Goal: Navigation & Orientation: Find specific page/section

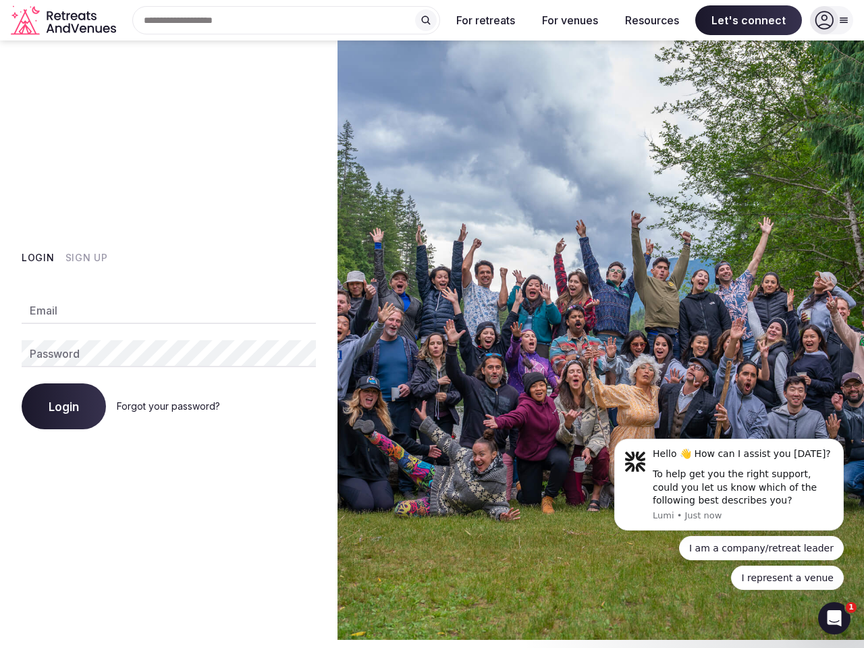
click at [432, 320] on img at bounding box center [600, 339] width 526 height 599
click at [286, 20] on div "Search Popular Destinations [GEOGRAPHIC_DATA], [GEOGRAPHIC_DATA] [GEOGRAPHIC_DA…" at bounding box center [280, 20] width 318 height 28
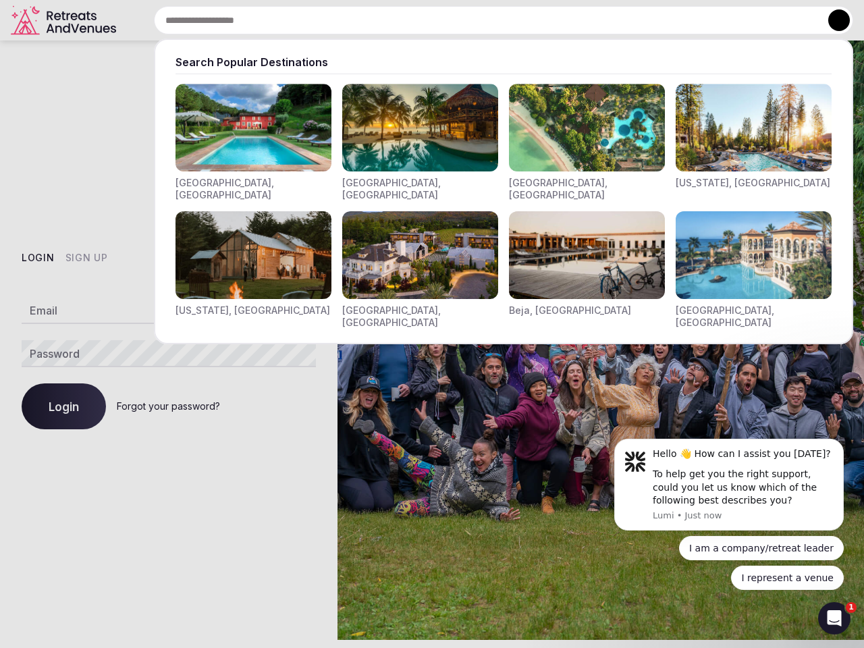
click at [426, 20] on input "text" at bounding box center [503, 20] width 699 height 28
click at [486, 20] on input "text" at bounding box center [503, 20] width 699 height 28
click at [569, 20] on input "text" at bounding box center [503, 20] width 699 height 28
click at [652, 20] on input "text" at bounding box center [503, 20] width 699 height 28
click at [748, 20] on input "text" at bounding box center [503, 20] width 699 height 28
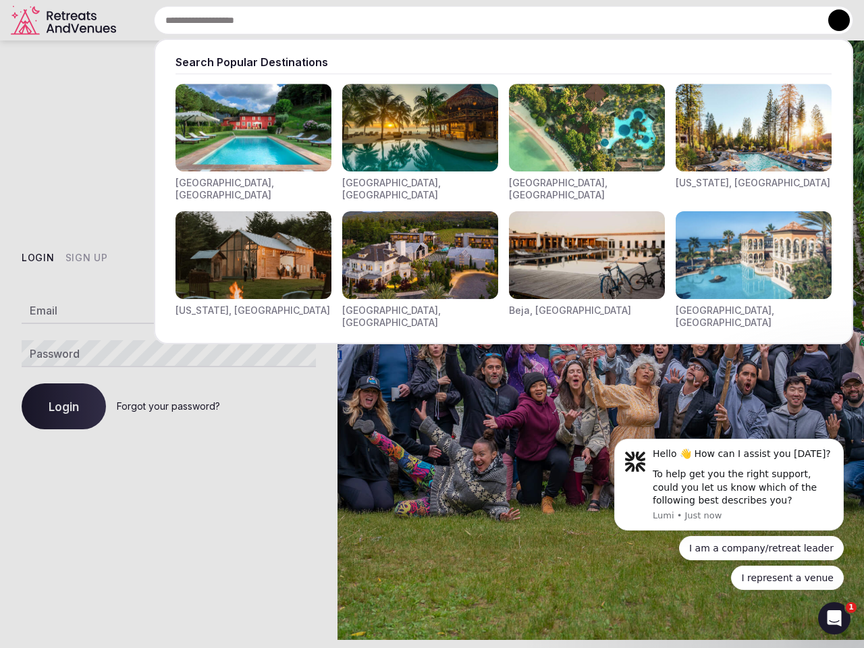
click at [831, 20] on button at bounding box center [839, 20] width 22 height 22
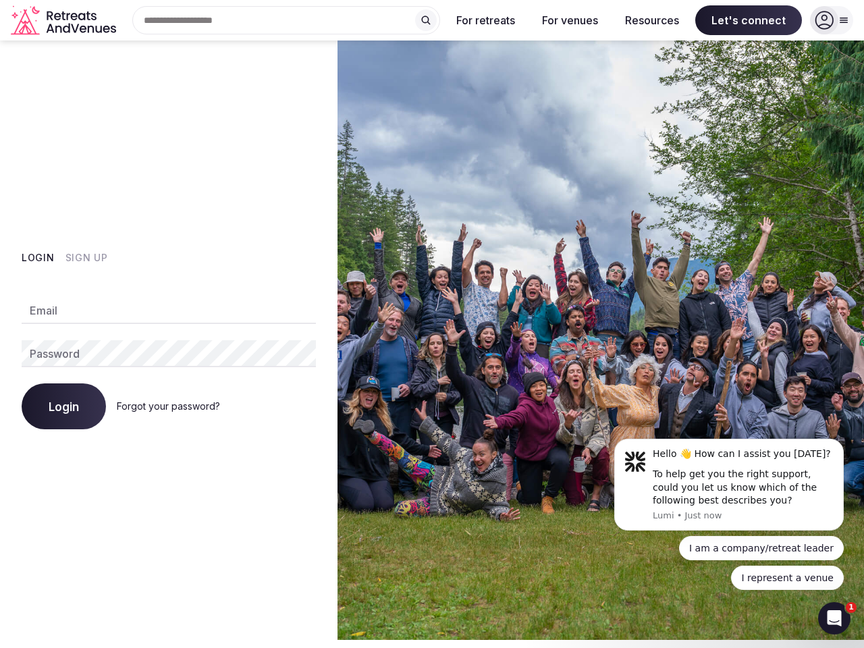
click at [38, 258] on button "Login" at bounding box center [38, 257] width 33 height 13
click at [86, 258] on button "Sign Up" at bounding box center [86, 257] width 43 height 13
